Goal: Task Accomplishment & Management: Manage account settings

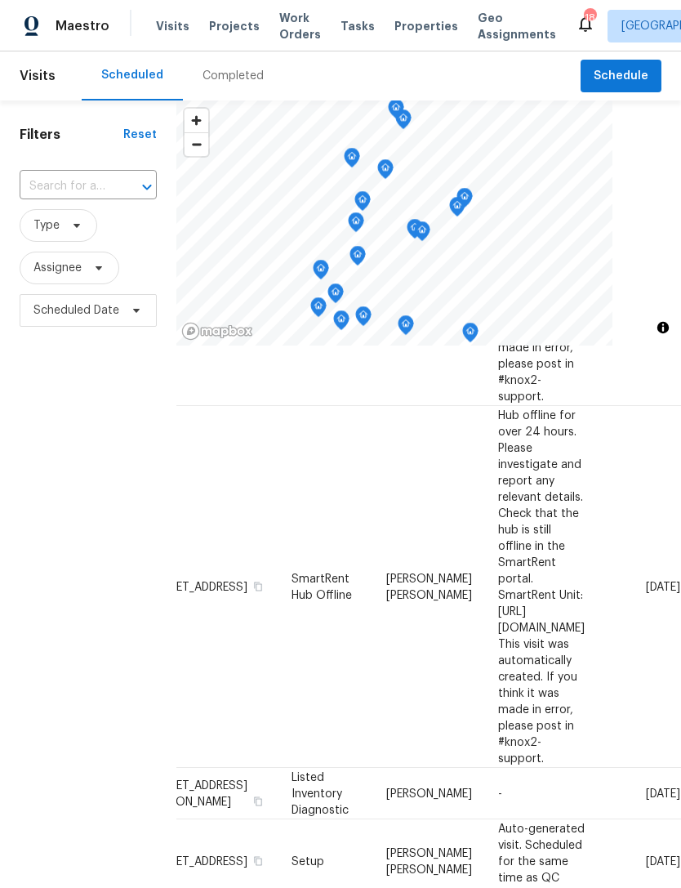
scroll to position [452, 152]
click at [0, 0] on icon at bounding box center [0, 0] width 0 height 0
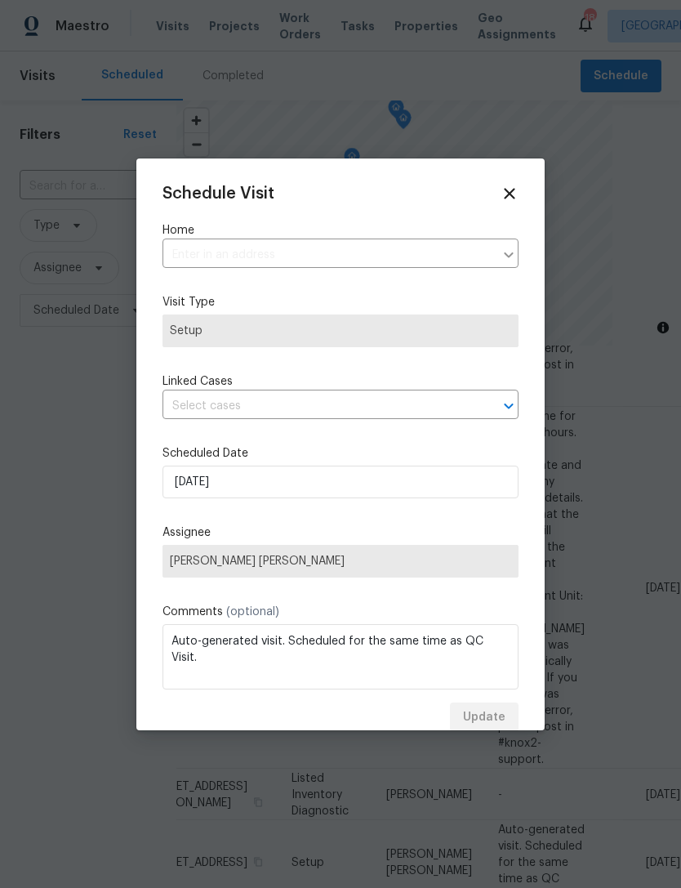
type input "2070 Tickford St, Middleburg, FL 32068"
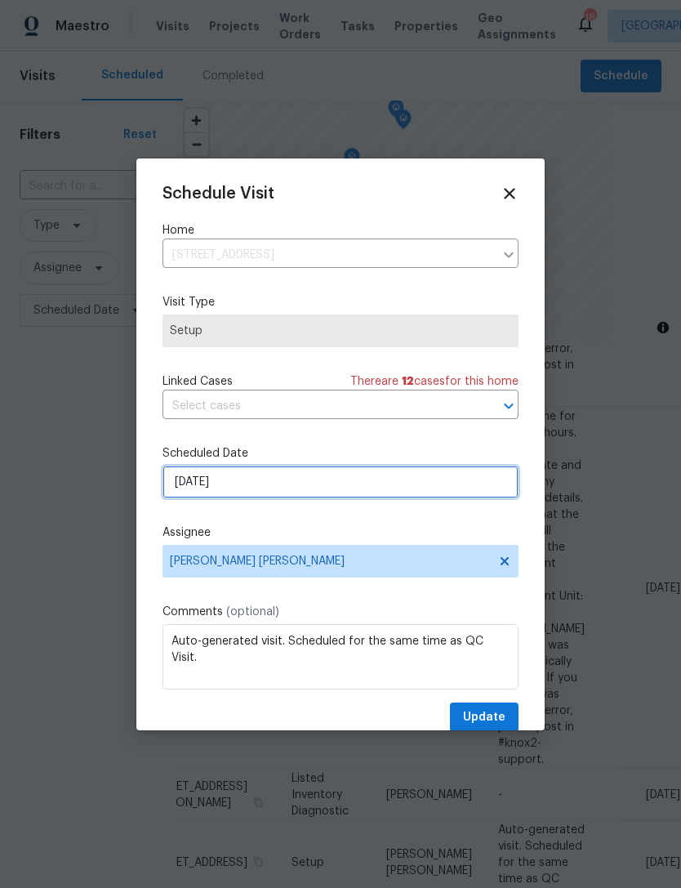
click at [277, 492] on input "8/26/2025" at bounding box center [341, 481] width 356 height 33
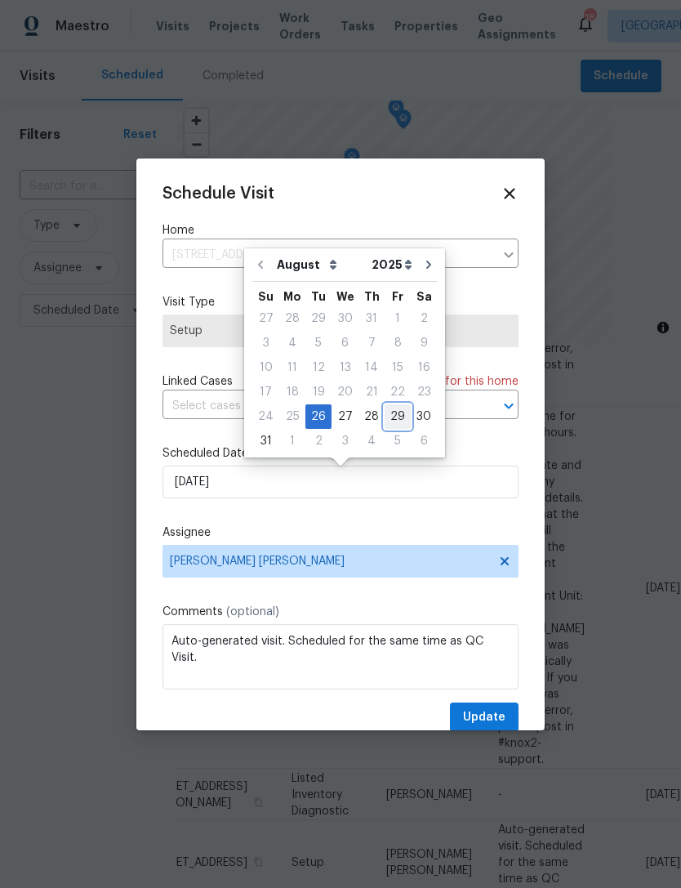
click at [385, 423] on div "29" at bounding box center [398, 416] width 26 height 23
type input "8/29/2025"
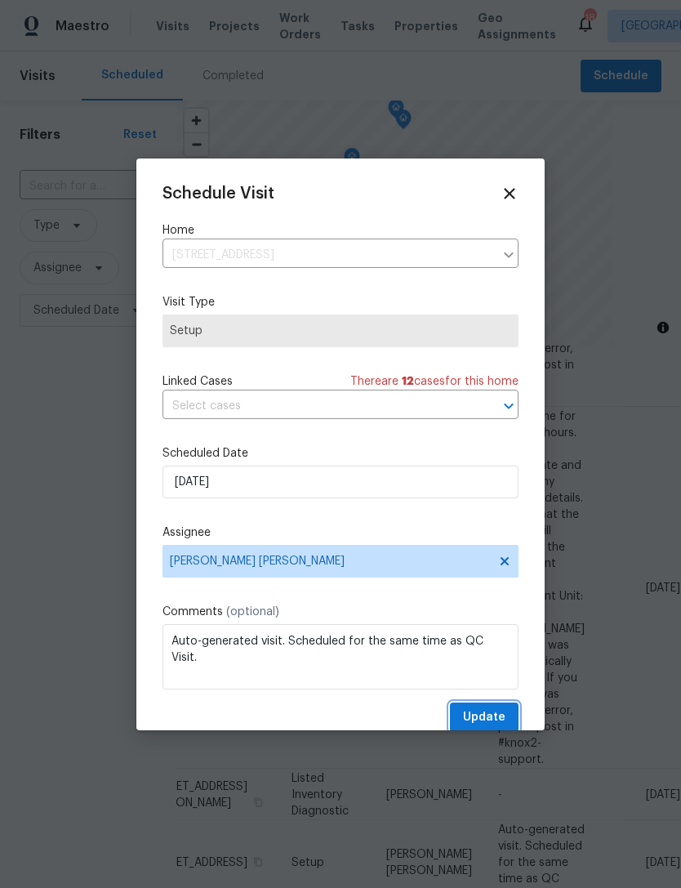
click at [488, 707] on button "Update" at bounding box center [484, 717] width 69 height 30
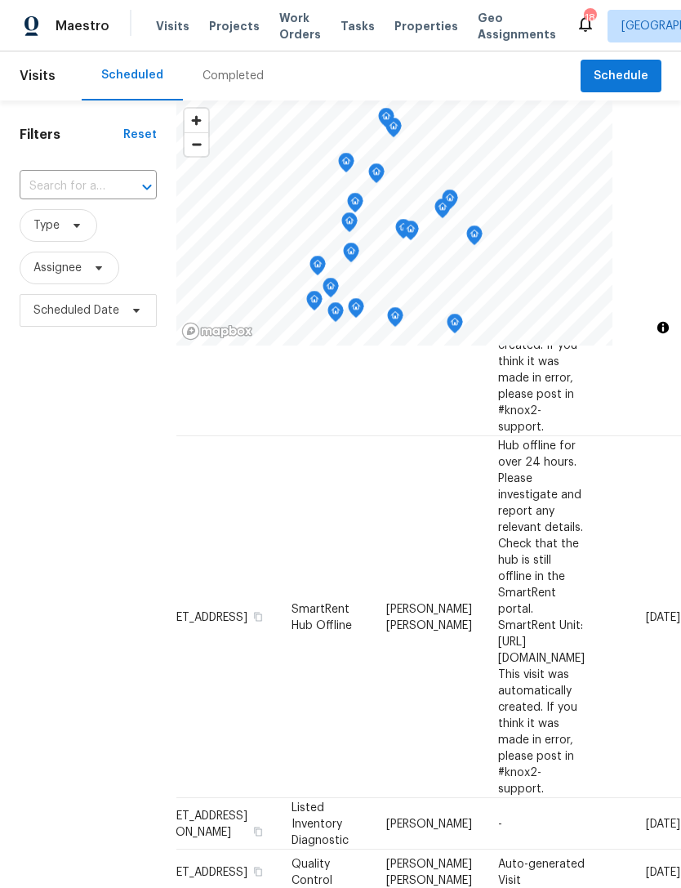
scroll to position [422, 152]
click at [0, 0] on span at bounding box center [0, 0] width 0 height 0
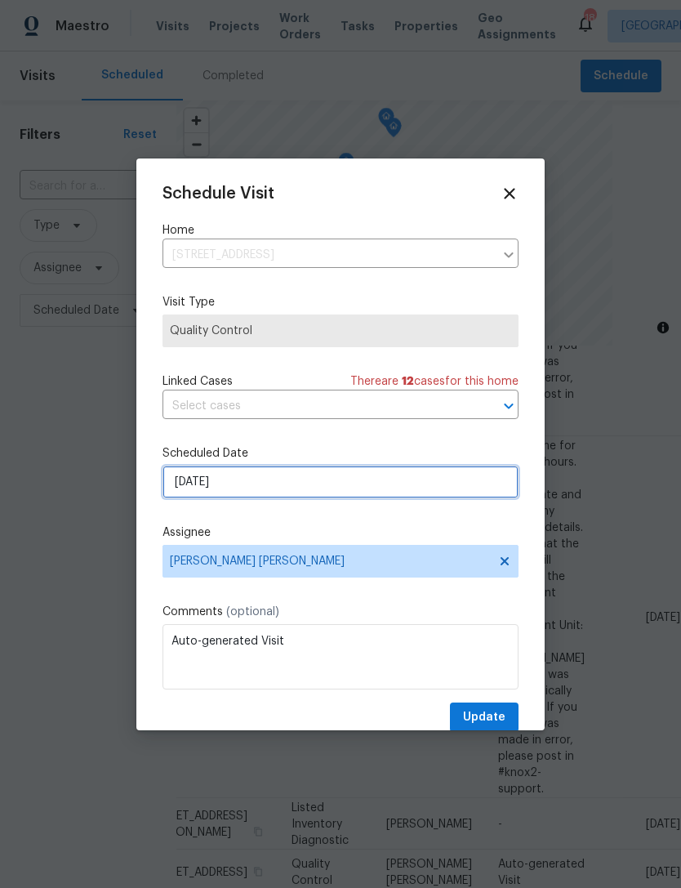
click at [475, 498] on input "8/26/2025" at bounding box center [341, 481] width 356 height 33
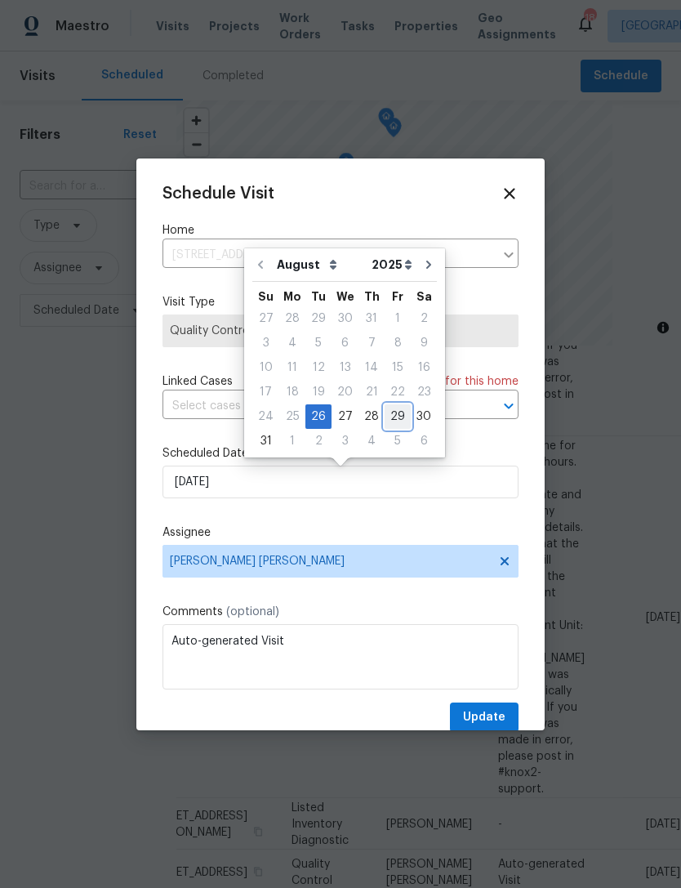
click at [391, 421] on div "29" at bounding box center [398, 416] width 26 height 23
type input "8/29/2025"
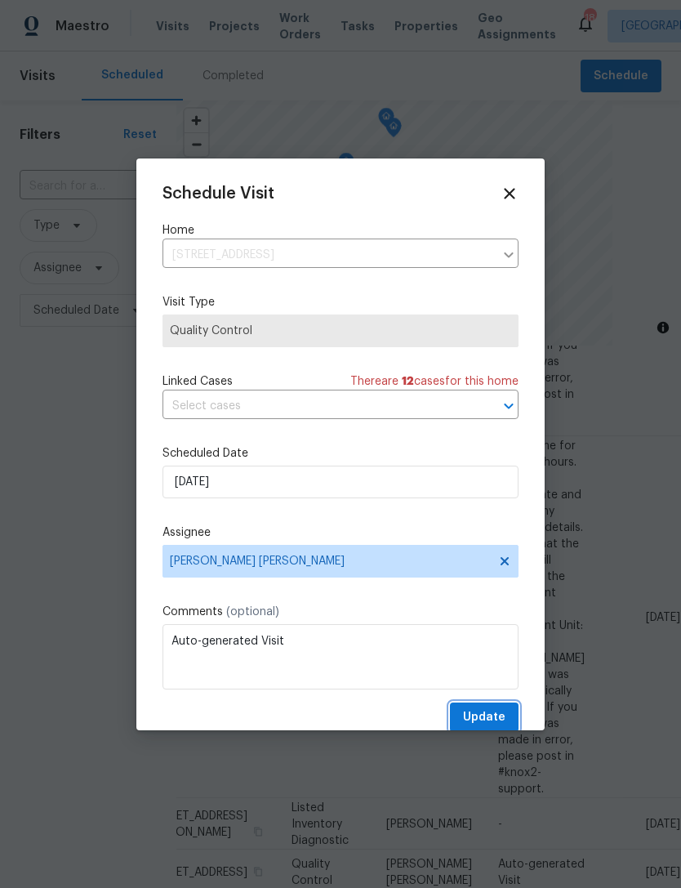
click at [495, 724] on span "Update" at bounding box center [484, 717] width 42 height 20
